Goal: Task Accomplishment & Management: Complete application form

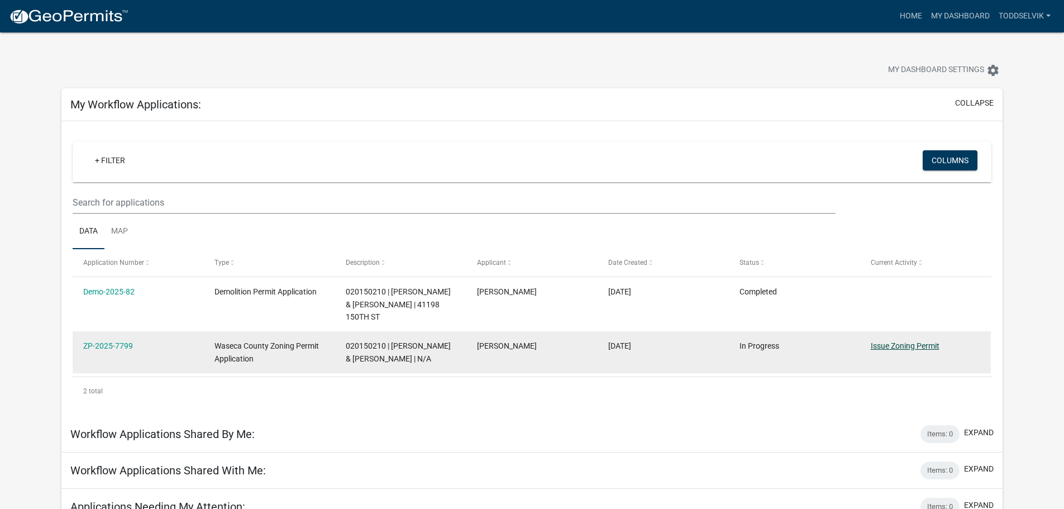
click at [910, 342] on link "Issue Zoning Permit" at bounding box center [905, 345] width 69 height 9
